Goal: Task Accomplishment & Management: Use online tool/utility

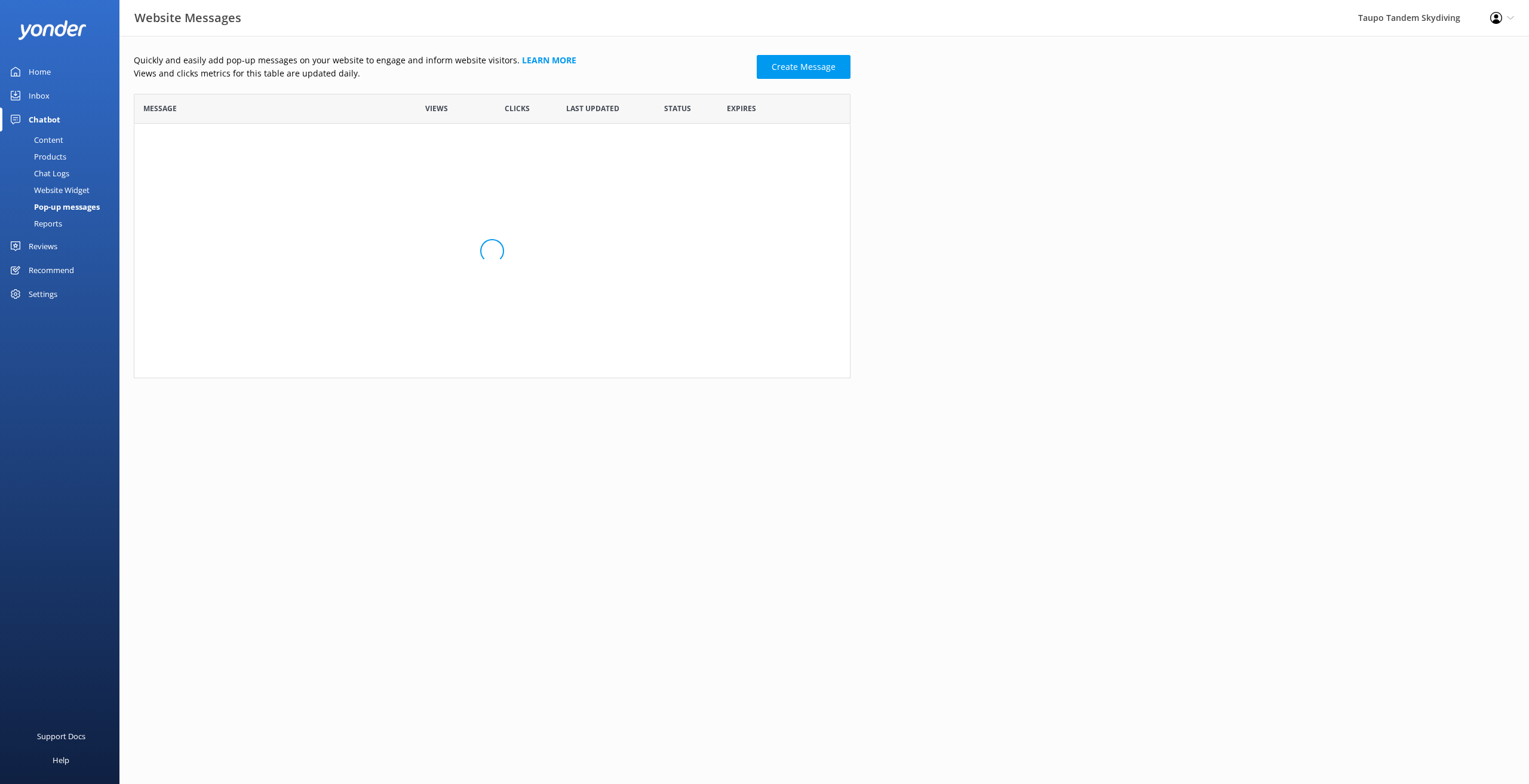
scroll to position [233, 717]
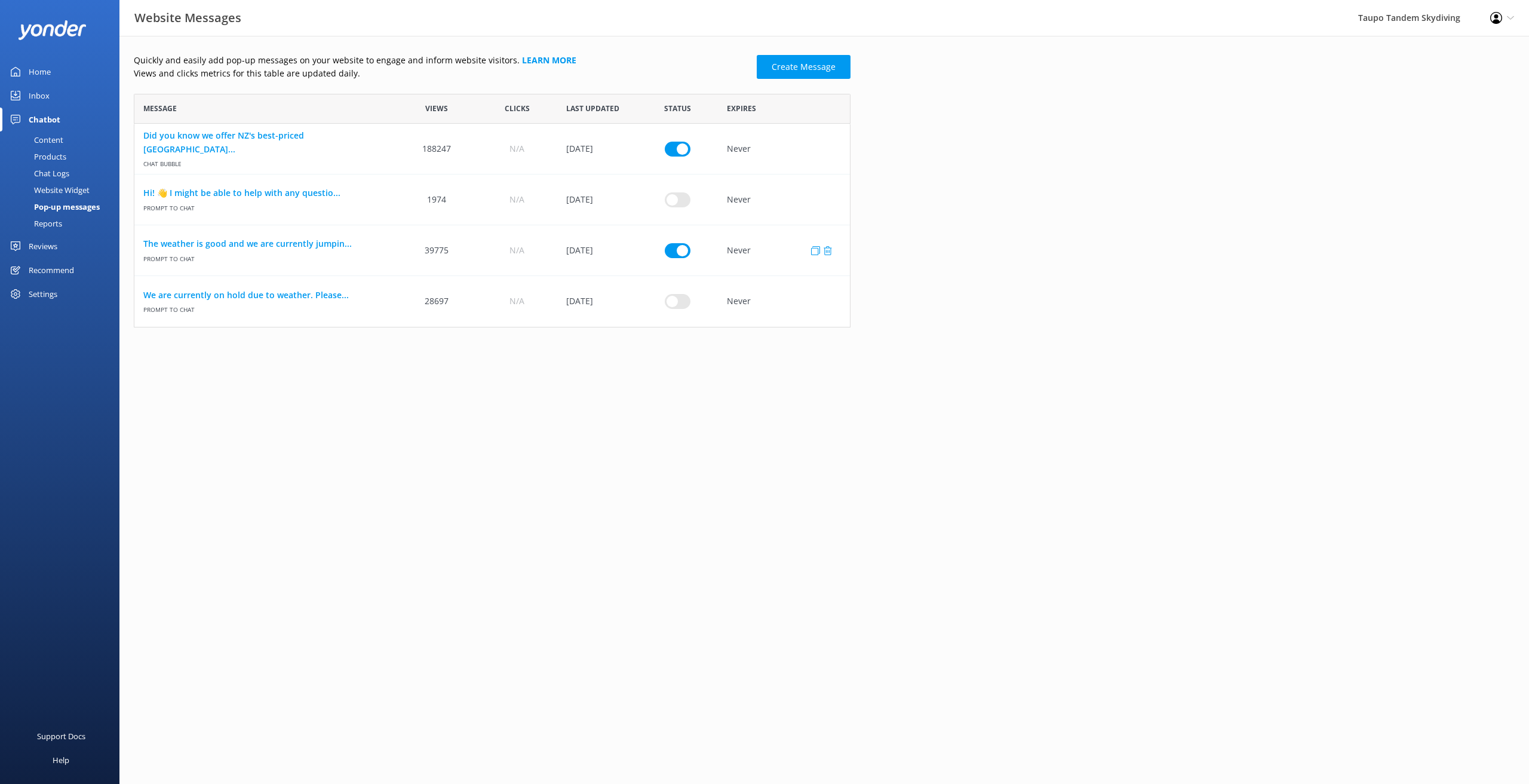
click at [674, 252] on input "row" at bounding box center [678, 249] width 26 height 15
checkbox input "false"
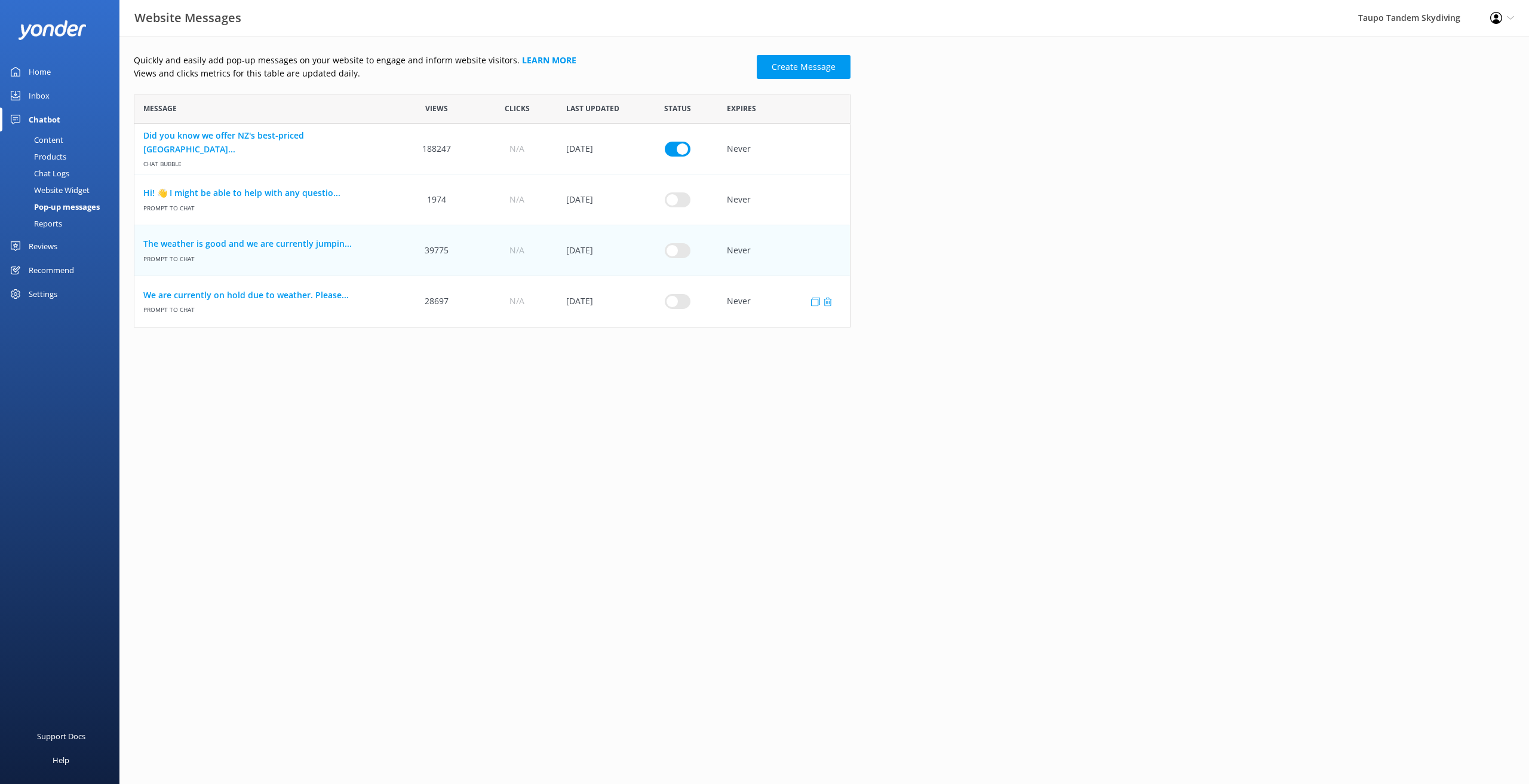
click at [676, 299] on input "row" at bounding box center [678, 301] width 26 height 15
checkbox input "true"
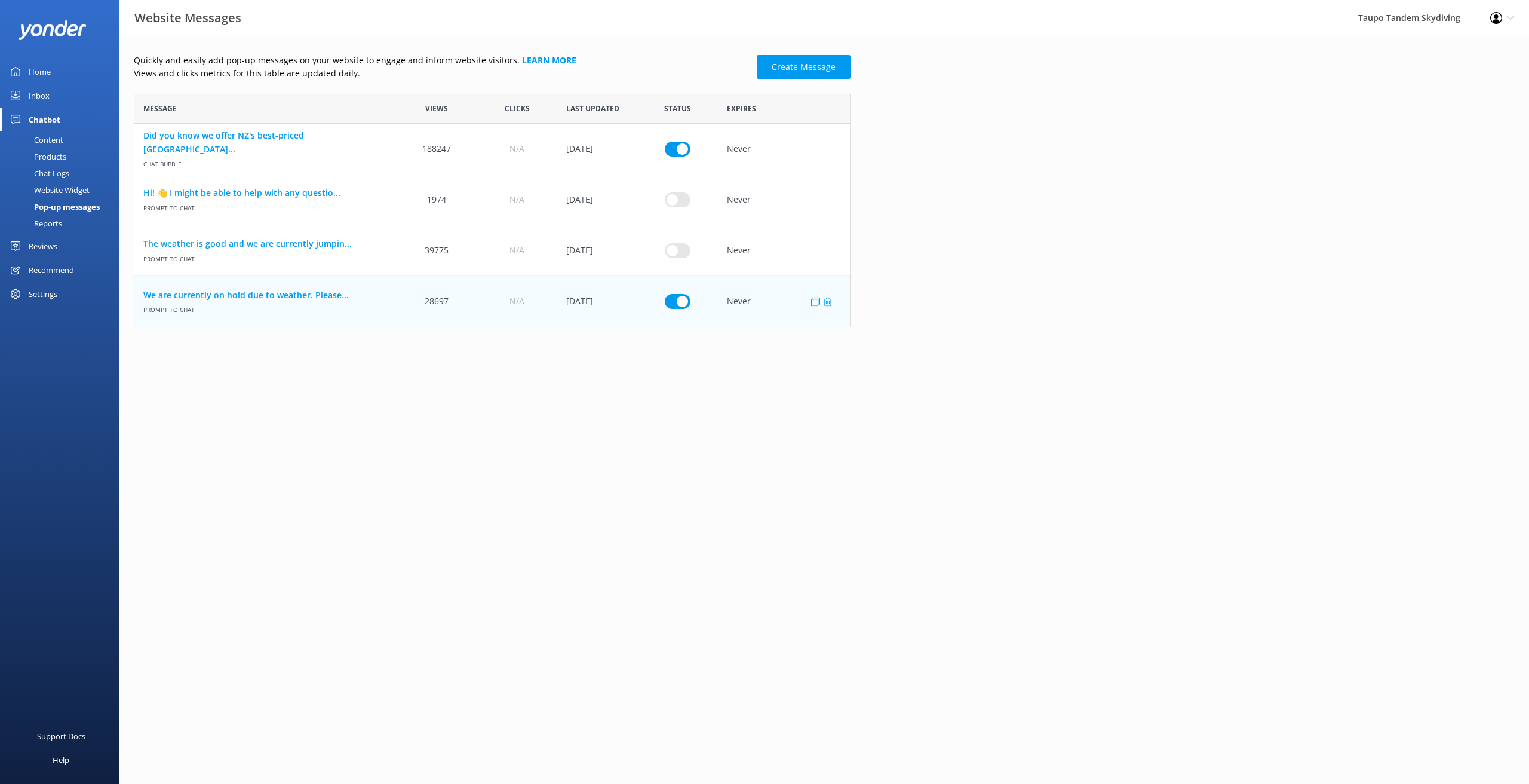
click at [328, 292] on link "We are currently on hold due to weather. Please..." at bounding box center [265, 295] width 245 height 13
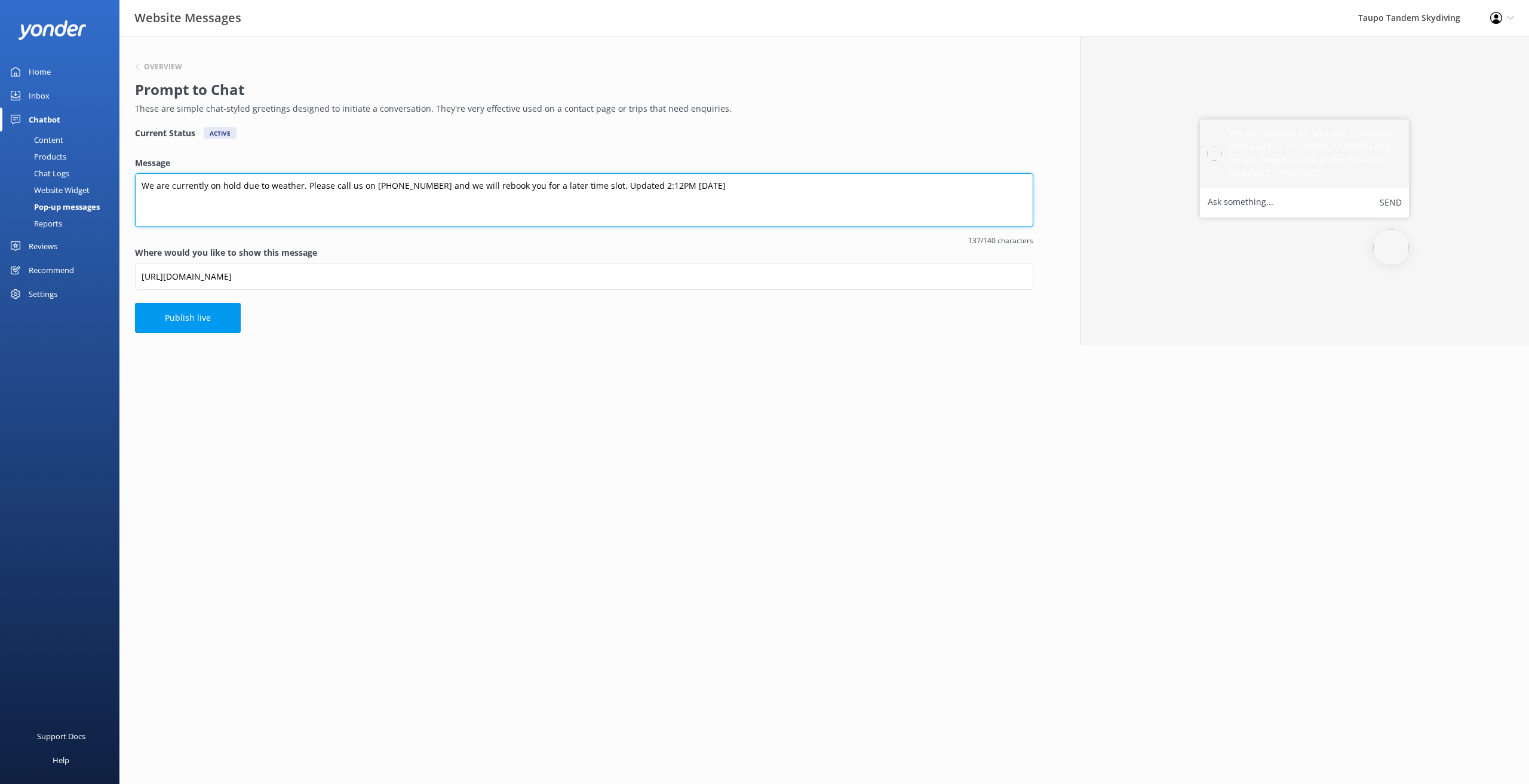
drag, startPoint x: 635, startPoint y: 184, endPoint x: 637, endPoint y: 189, distance: 5.4
click at [635, 184] on textarea "We are currently on hold due to weather. Please call us on [PHONE_NUMBER] and w…" at bounding box center [584, 200] width 899 height 54
click at [656, 185] on textarea "We are currently on hold due to weather. Please call us on [PHONE_NUMBER] and w…" at bounding box center [584, 200] width 899 height 54
click at [653, 184] on textarea "We are currently on hold due to weather. Please call us on [PHONE_NUMBER] and w…" at bounding box center [584, 200] width 899 height 54
click at [677, 184] on textarea "We are currently on hold due to weather. Please call us on [PHONE_NUMBER] and w…" at bounding box center [584, 200] width 899 height 54
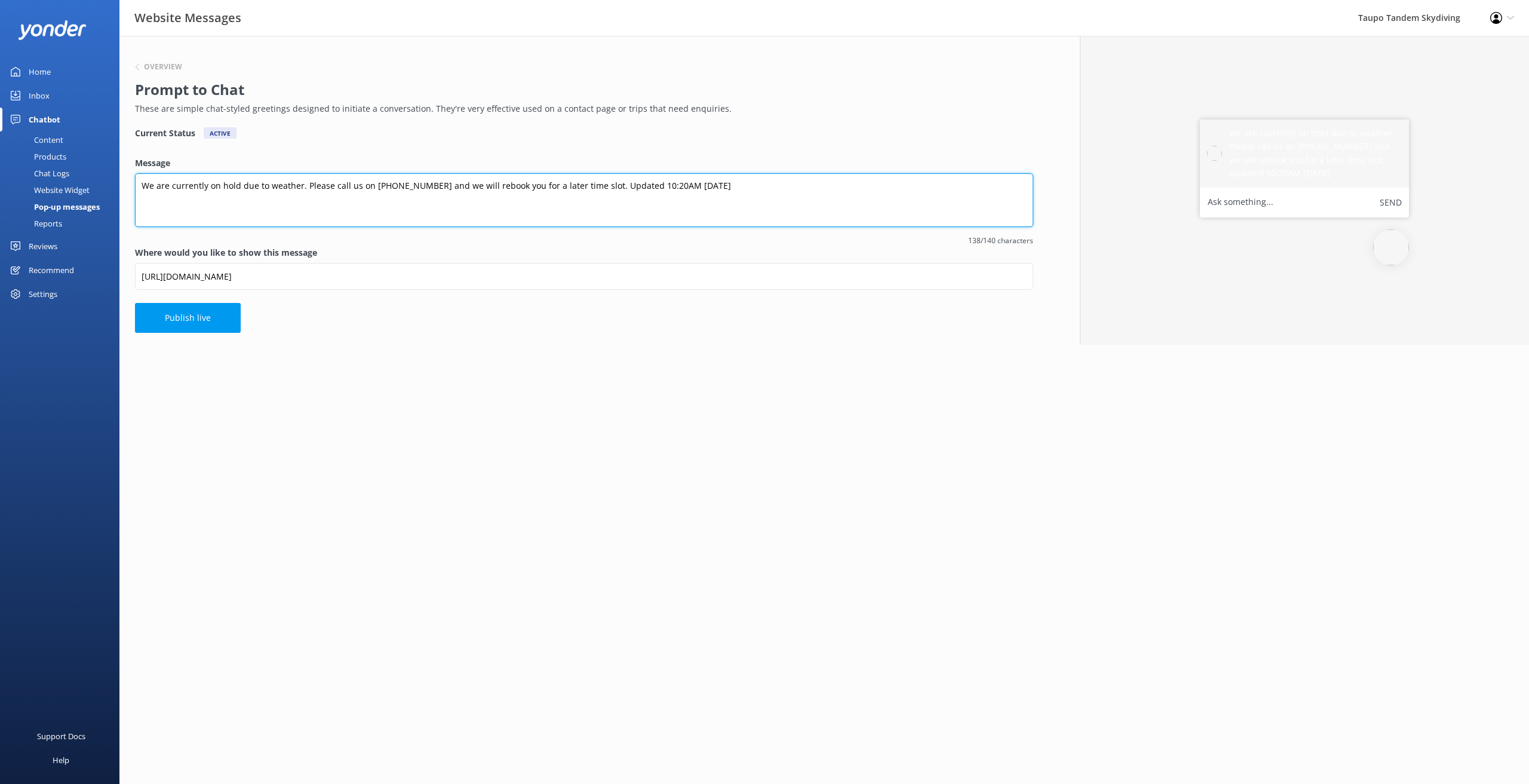
type textarea "We are currently on hold due to weather. Please call us on [PHONE_NUMBER] and w…"
click at [695, 333] on div "Overview Prompt to Chat These are simple chat-styled greetings designed to init…" at bounding box center [584, 190] width 929 height 309
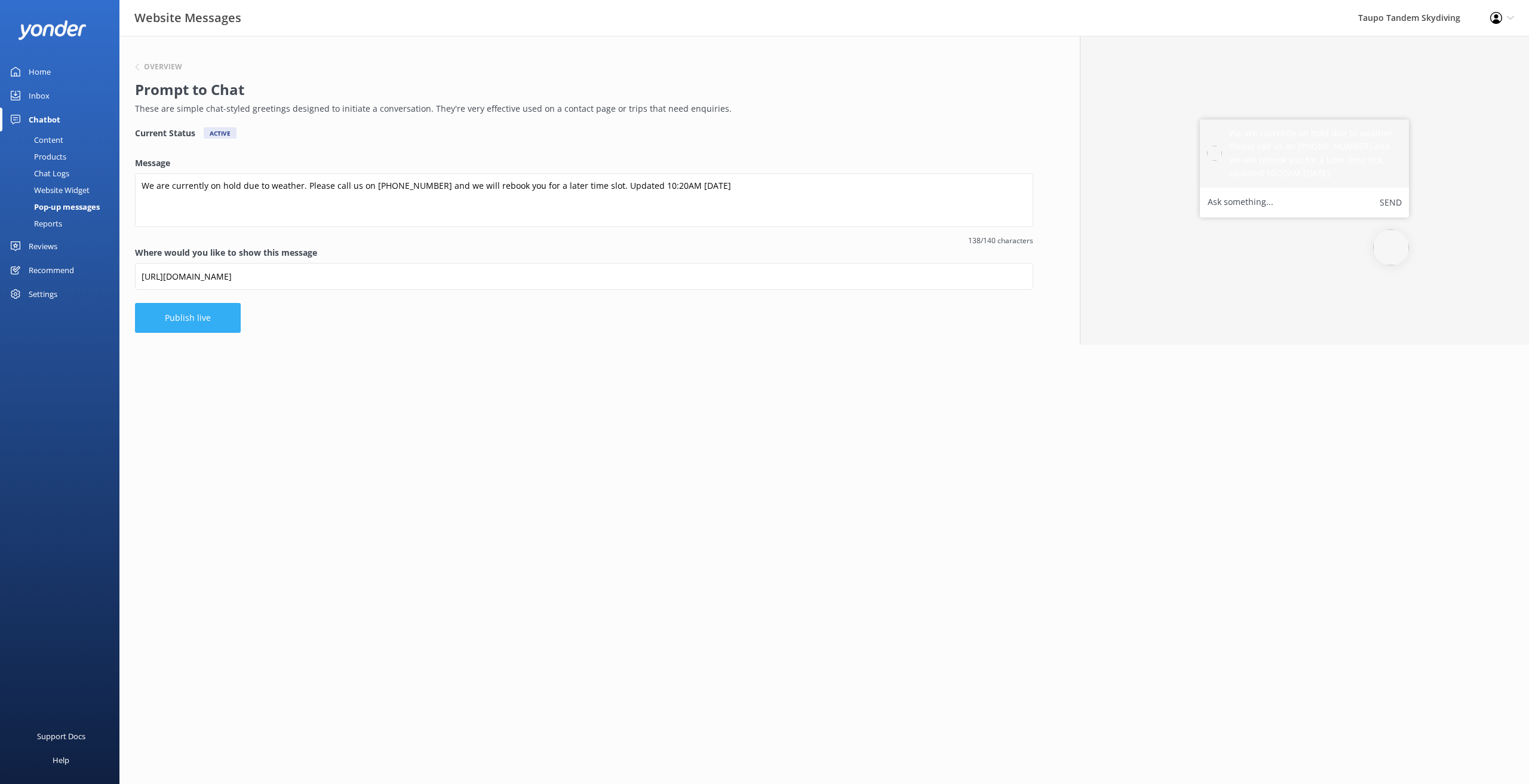
click at [210, 323] on button "Publish live" at bounding box center [188, 318] width 106 height 30
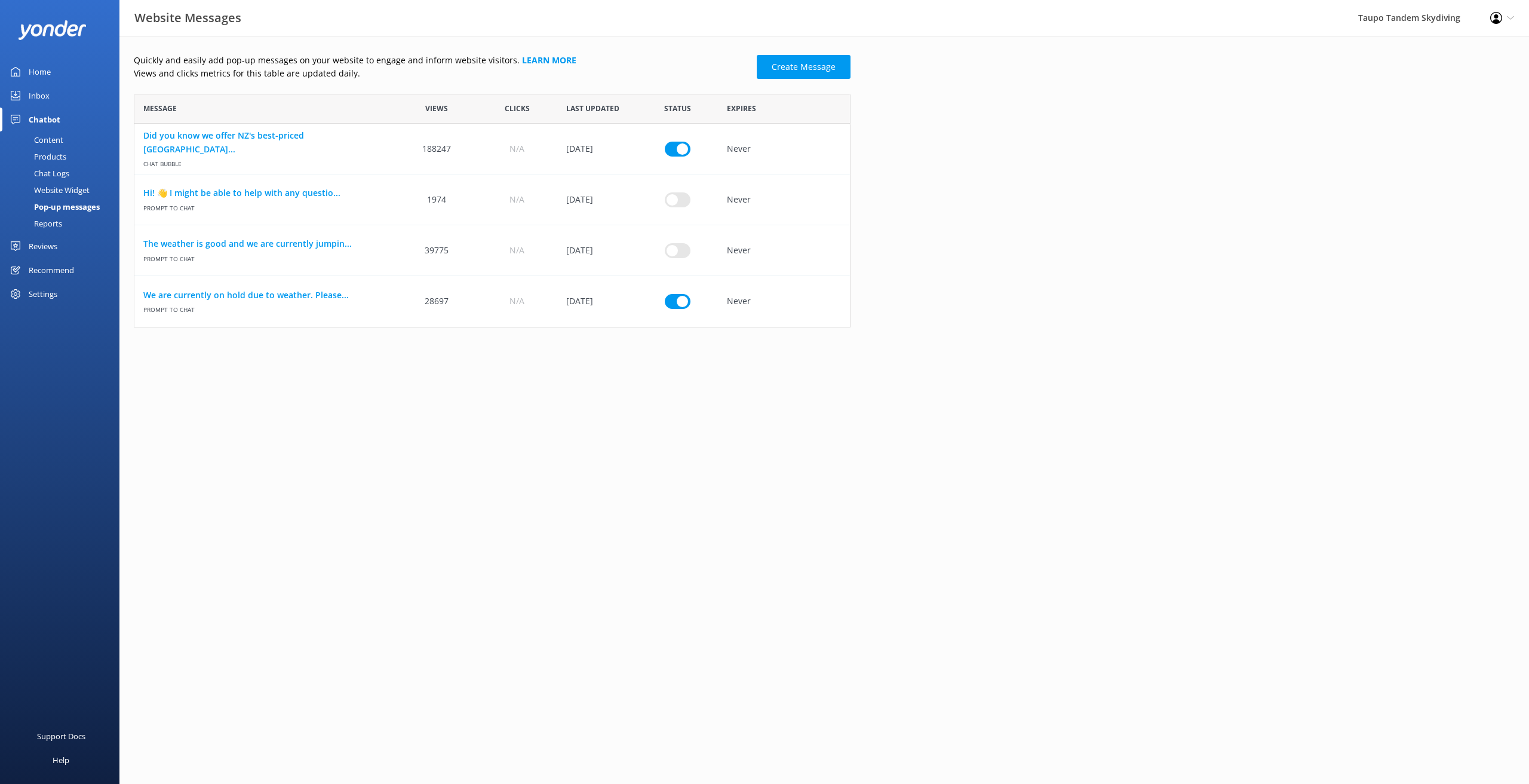
scroll to position [233, 717]
